Goal: Information Seeking & Learning: Learn about a topic

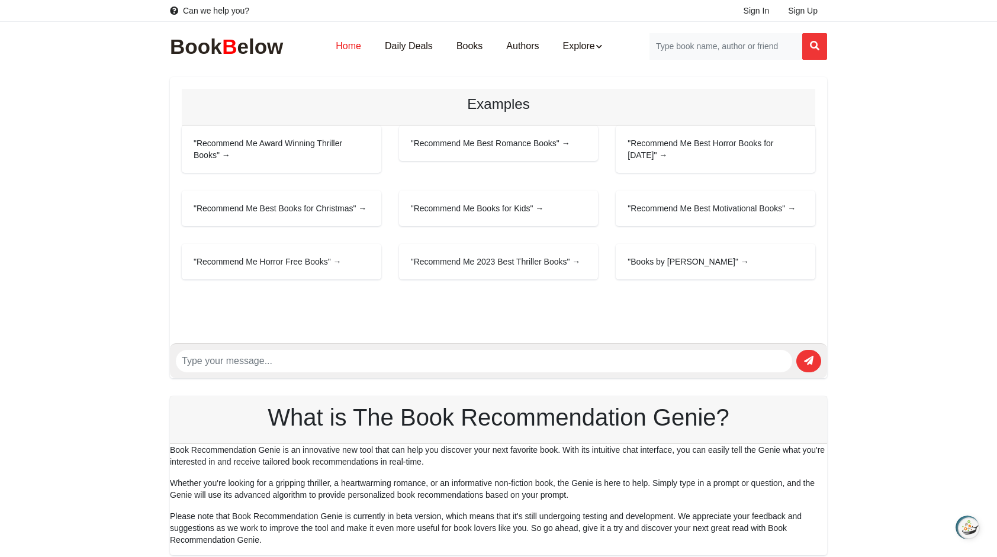
click at [345, 43] on link "Home" at bounding box center [348, 46] width 49 height 37
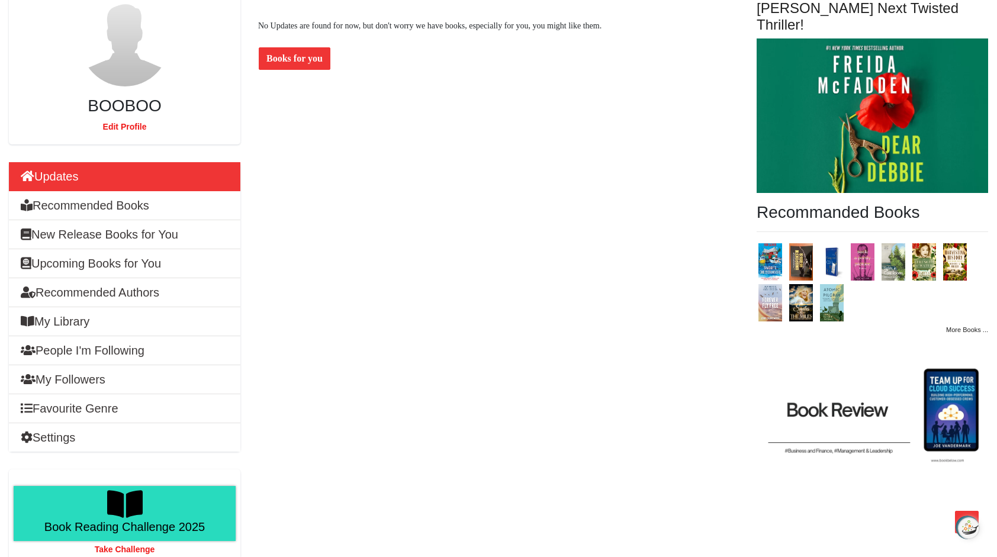
scroll to position [178, 0]
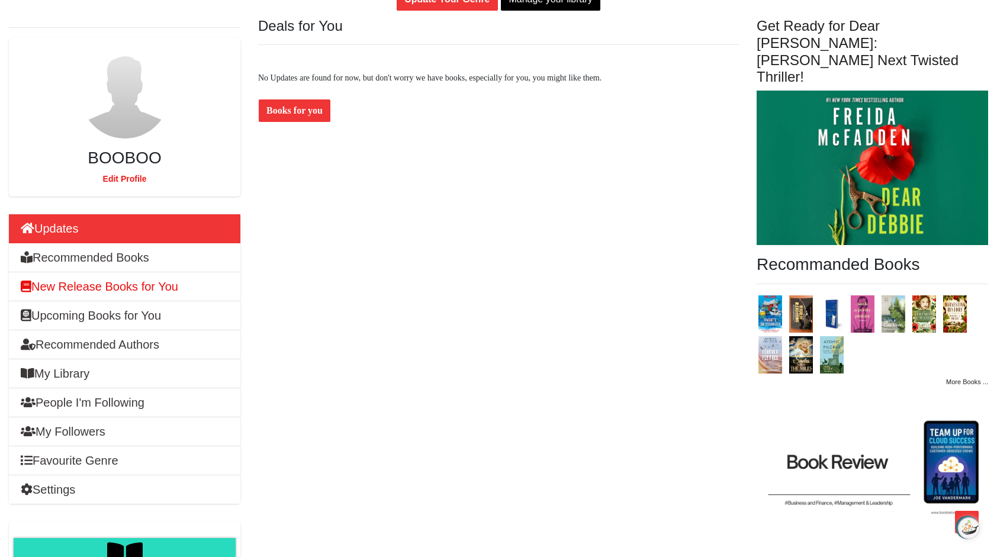
click at [120, 284] on h6 "New Release Books for You" at bounding box center [100, 286] width 158 height 14
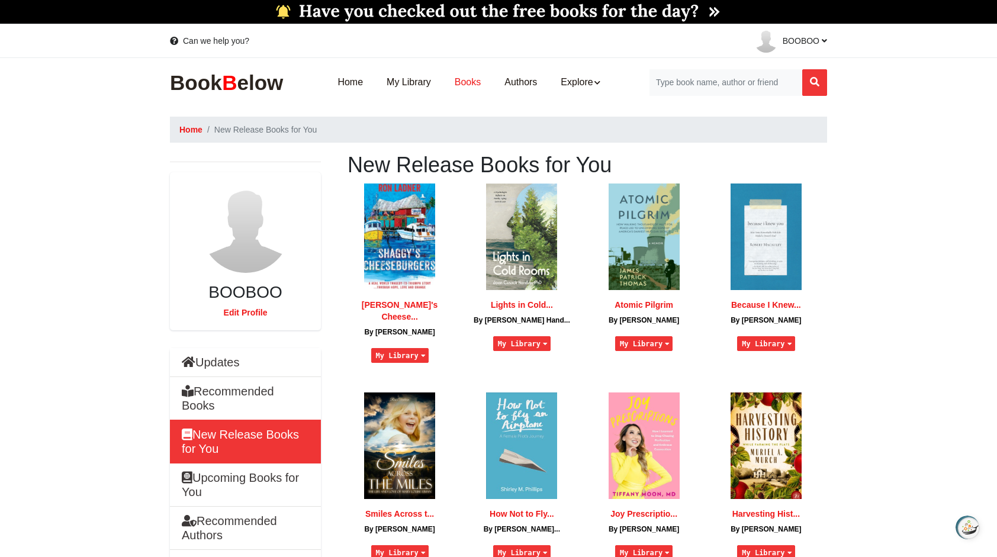
click at [468, 82] on link "Books" at bounding box center [468, 82] width 50 height 37
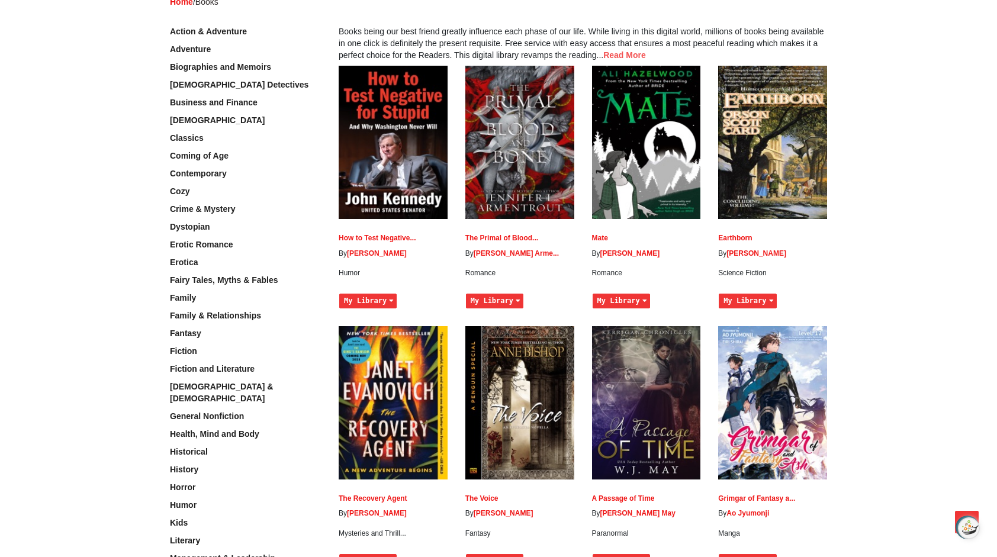
scroll to position [178, 0]
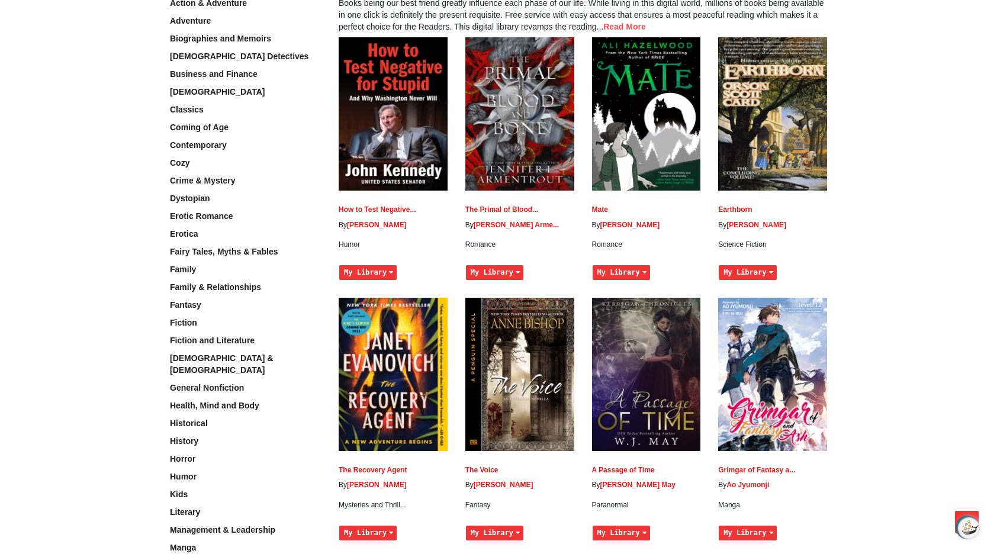
click at [387, 121] on img at bounding box center [393, 113] width 109 height 153
